Goal: Task Accomplishment & Management: Manage account settings

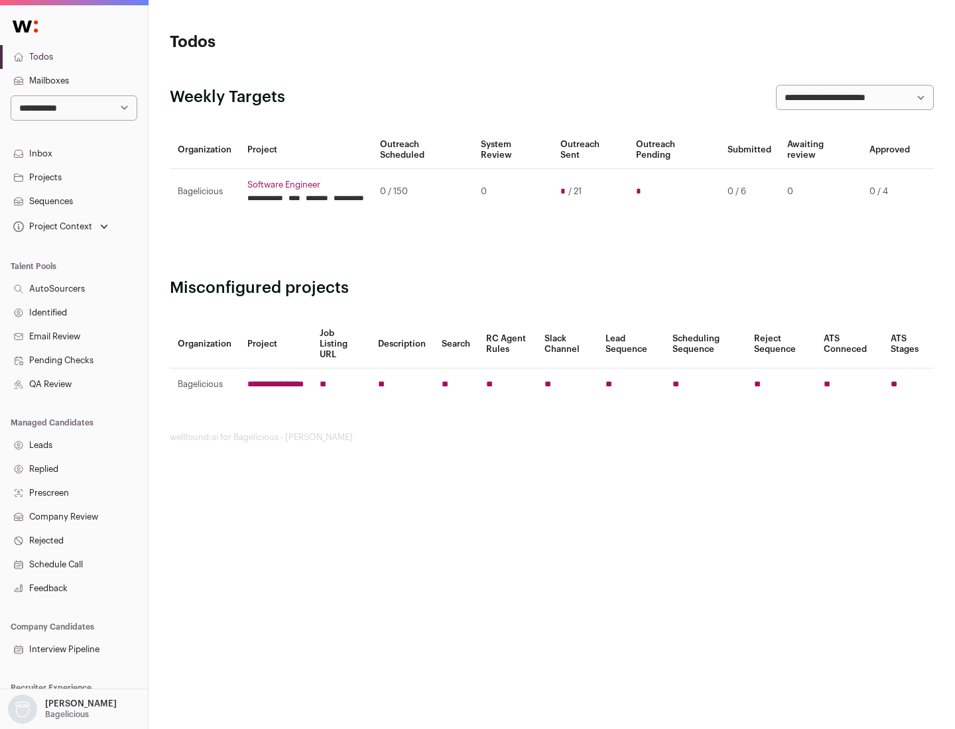
click at [74, 177] on link "Projects" at bounding box center [74, 178] width 148 height 24
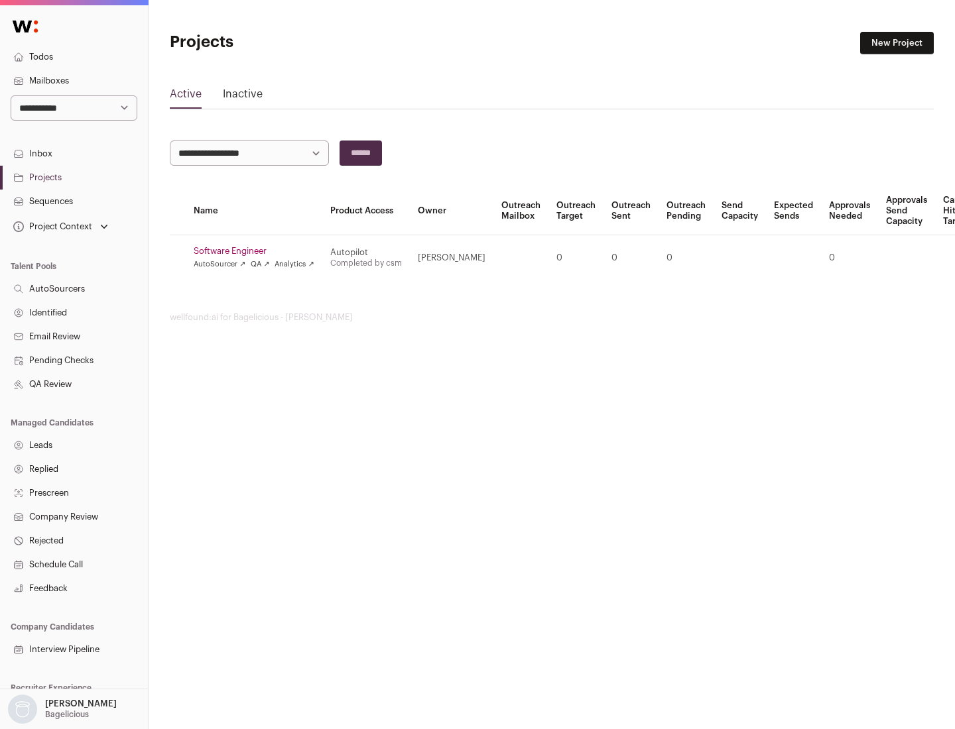
click at [258, 251] on link "Software Engineer" at bounding box center [254, 251] width 121 height 11
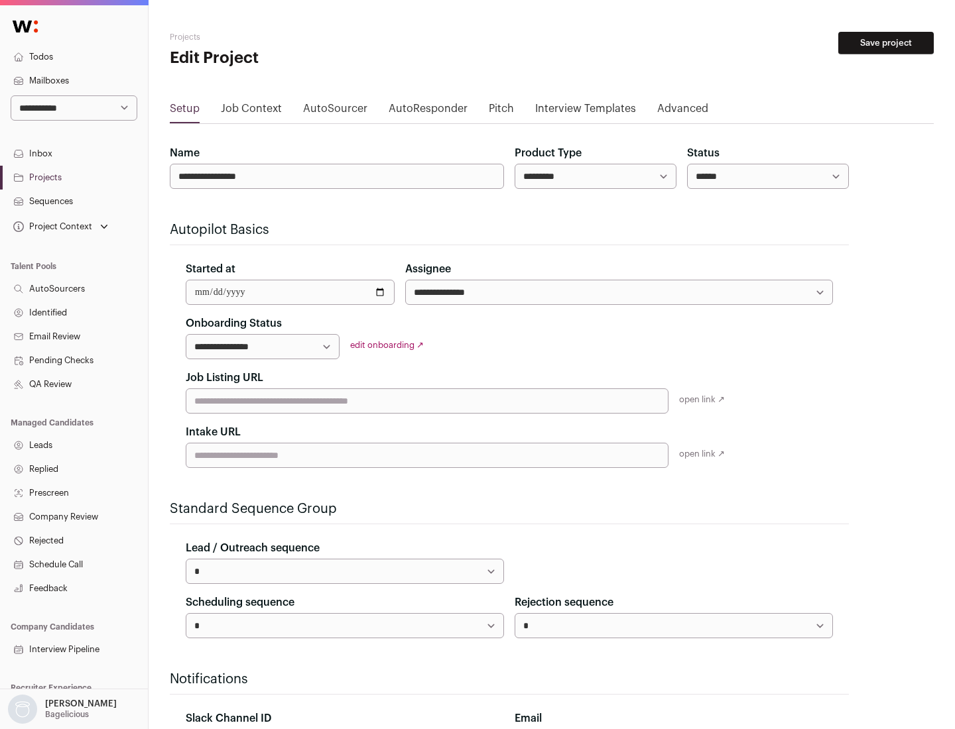
click at [886, 43] on button "Save project" at bounding box center [885, 43] width 95 height 23
